Goal: Check status: Check status

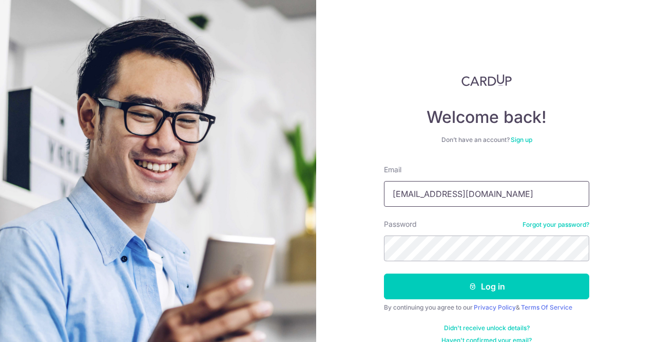
click at [423, 198] on input "prashant@blu.com.sg" at bounding box center [486, 194] width 205 height 26
type input "[EMAIL_ADDRESS][DOMAIN_NAME]"
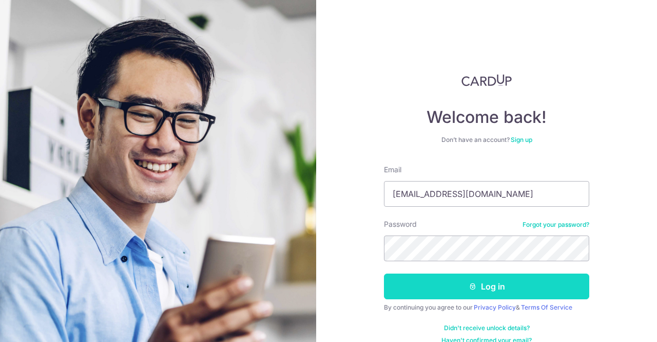
click at [428, 285] on button "Log in" at bounding box center [486, 286] width 205 height 26
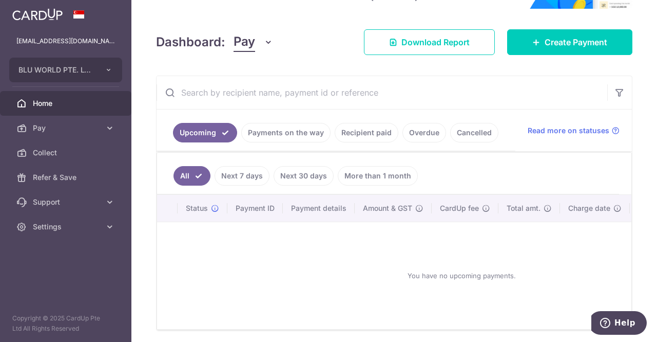
scroll to position [154, 0]
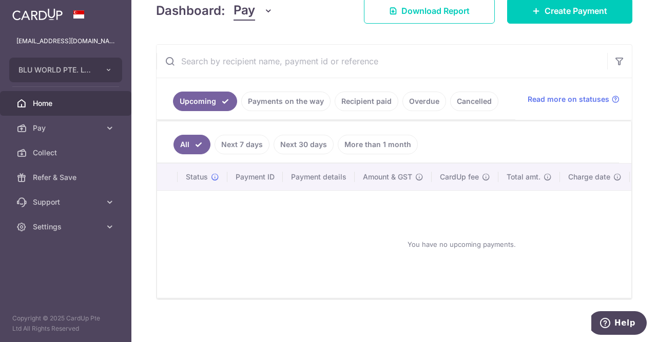
click at [354, 104] on link "Recipient paid" at bounding box center [367, 101] width 64 height 20
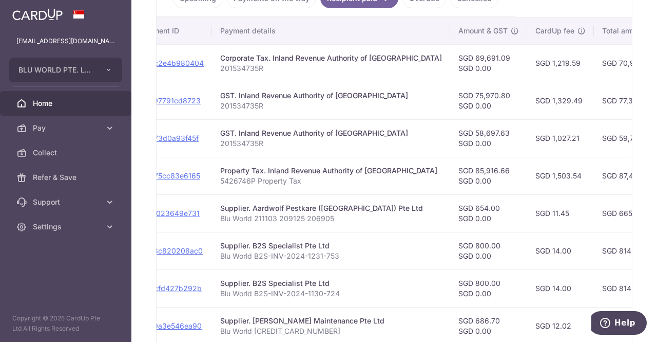
scroll to position [0, 141]
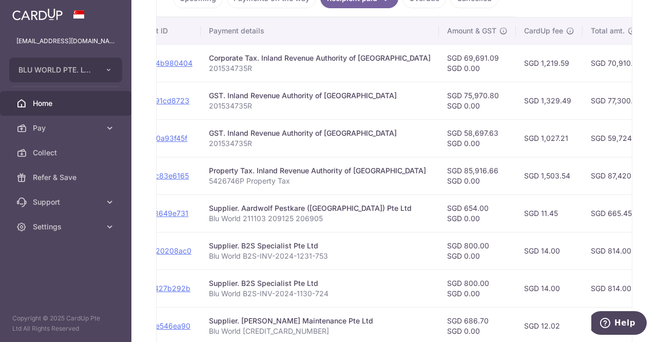
drag, startPoint x: 432, startPoint y: 103, endPoint x: 457, endPoint y: 100, distance: 24.8
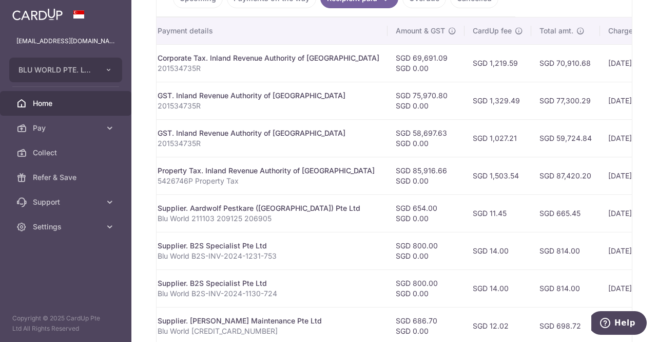
drag, startPoint x: 553, startPoint y: 159, endPoint x: 566, endPoint y: 159, distance: 13.4
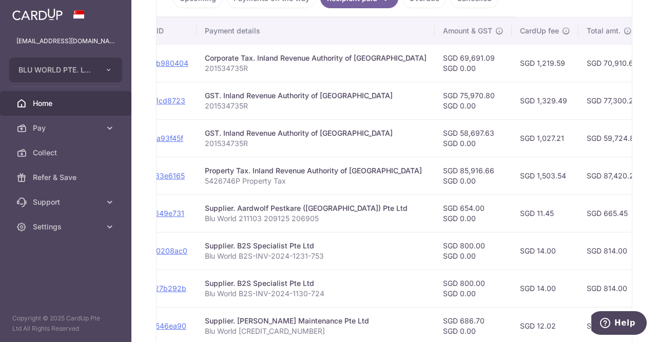
drag, startPoint x: 535, startPoint y: 156, endPoint x: 515, endPoint y: 156, distance: 20.5
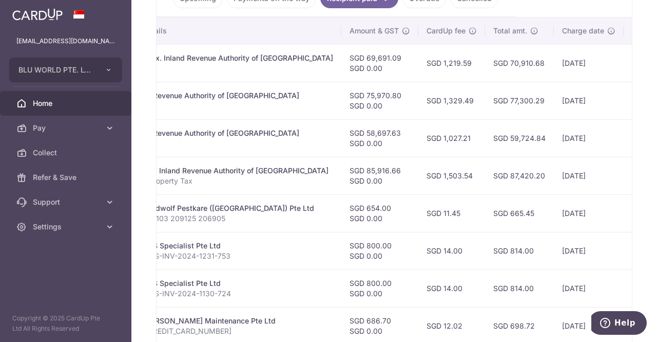
drag, startPoint x: 517, startPoint y: 157, endPoint x: 554, endPoint y: 153, distance: 37.2
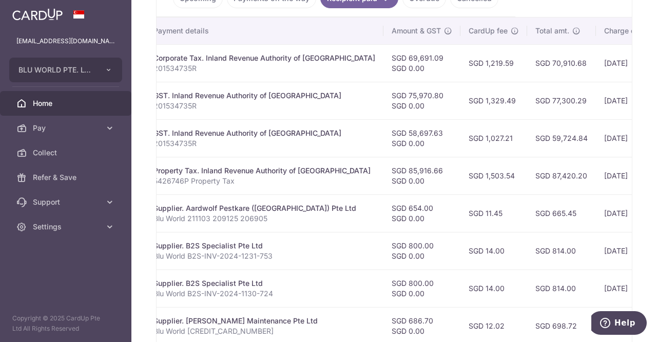
drag, startPoint x: 531, startPoint y: 151, endPoint x: 497, endPoint y: 155, distance: 34.1
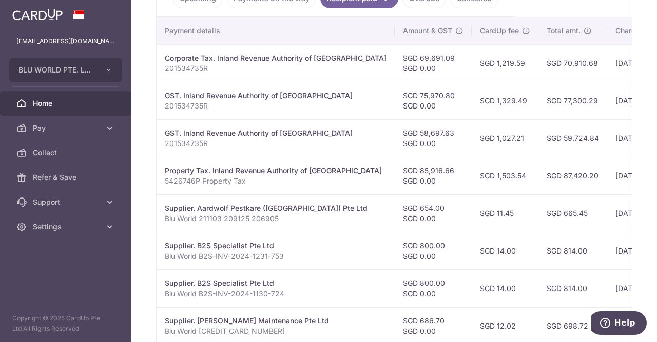
scroll to position [205, 0]
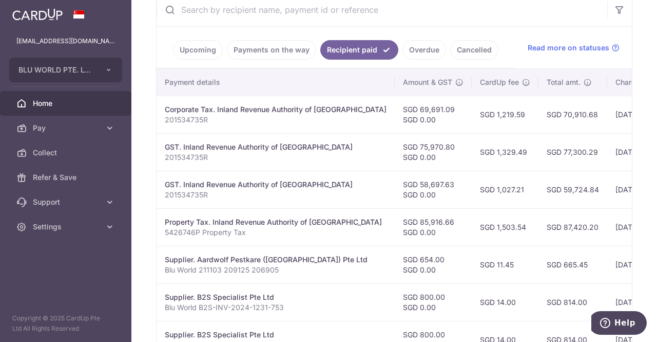
drag, startPoint x: 528, startPoint y: 114, endPoint x: 553, endPoint y: 111, distance: 24.7
click at [553, 111] on td "SGD 70,910.68" at bounding box center [573, 114] width 69 height 37
click at [539, 110] on td "SGD 70,910.68" at bounding box center [573, 114] width 69 height 37
drag, startPoint x: 495, startPoint y: 113, endPoint x: 512, endPoint y: 112, distance: 17.0
click at [502, 112] on tr "PDF Receipt Payment Sent txn_c2e4b980404 Corporate Tax. Inland Revenue Authorit…" at bounding box center [393, 114] width 842 height 37
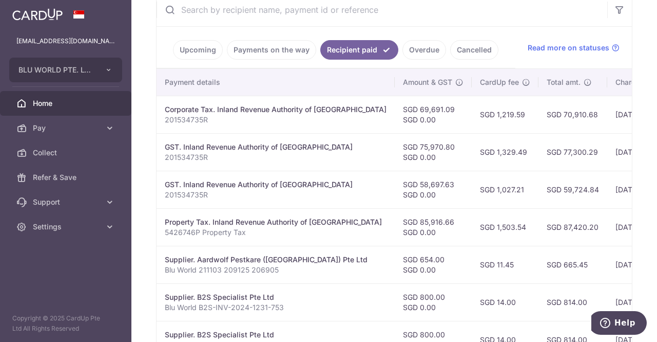
click at [539, 112] on td "SGD 70,910.68" at bounding box center [573, 114] width 69 height 37
drag, startPoint x: 526, startPoint y: 114, endPoint x: 545, endPoint y: 117, distance: 19.8
click at [555, 112] on td "SGD 70,910.68" at bounding box center [573, 114] width 69 height 37
click at [539, 119] on td "SGD 70,910.68" at bounding box center [573, 114] width 69 height 37
drag, startPoint x: 528, startPoint y: 114, endPoint x: 550, endPoint y: 115, distance: 21.6
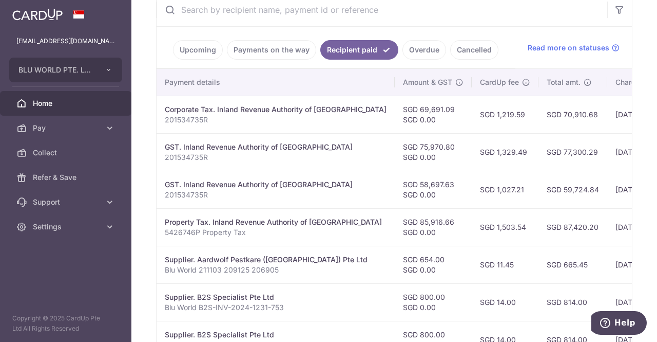
click at [562, 113] on td "SGD 70,910.68" at bounding box center [573, 114] width 69 height 37
click at [546, 116] on td "SGD 70,910.68" at bounding box center [573, 114] width 69 height 37
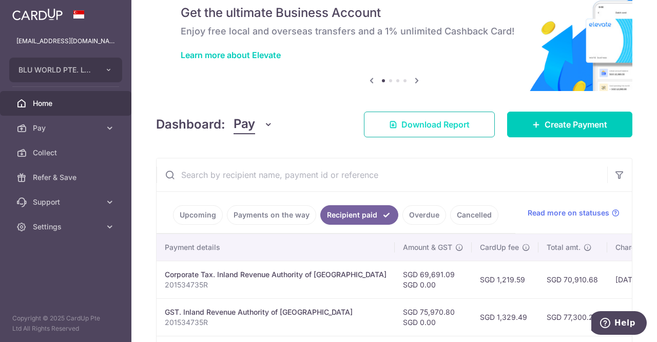
scroll to position [0, 0]
